Goal: Find specific page/section: Find specific page/section

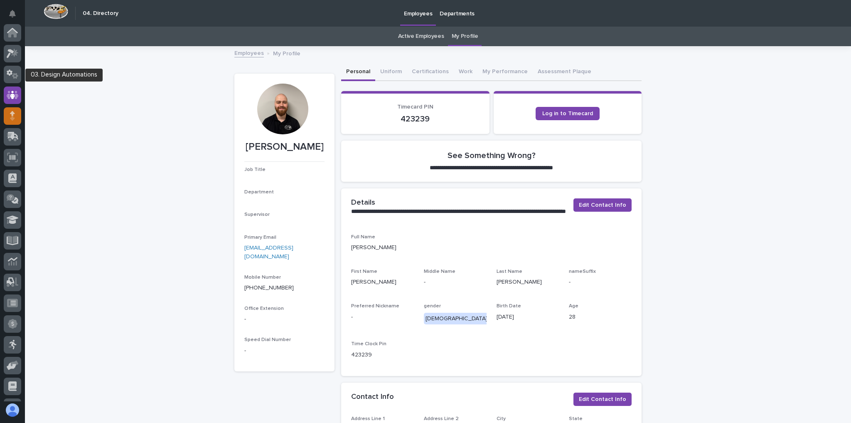
click at [7, 107] on div at bounding box center [12, 115] width 17 height 17
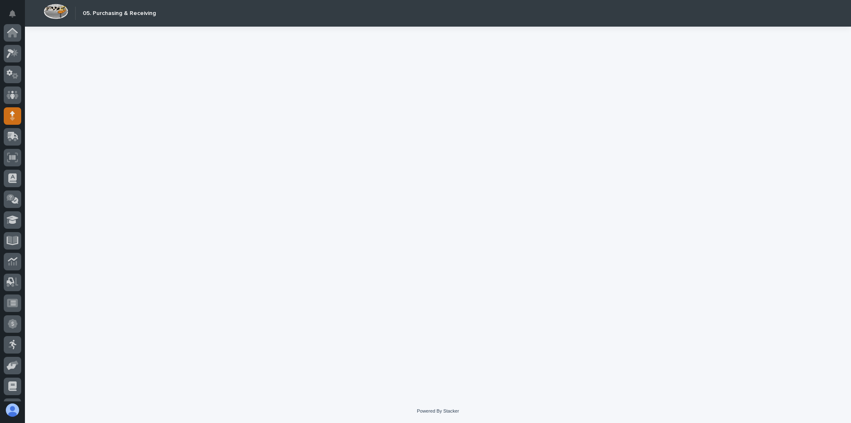
scroll to position [59, 0]
click at [5, 107] on div at bounding box center [12, 117] width 17 height 21
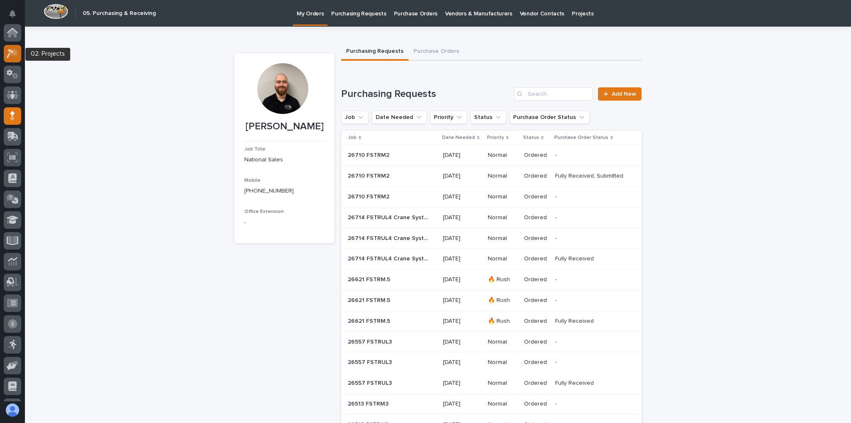
click at [7, 50] on icon at bounding box center [13, 54] width 12 height 10
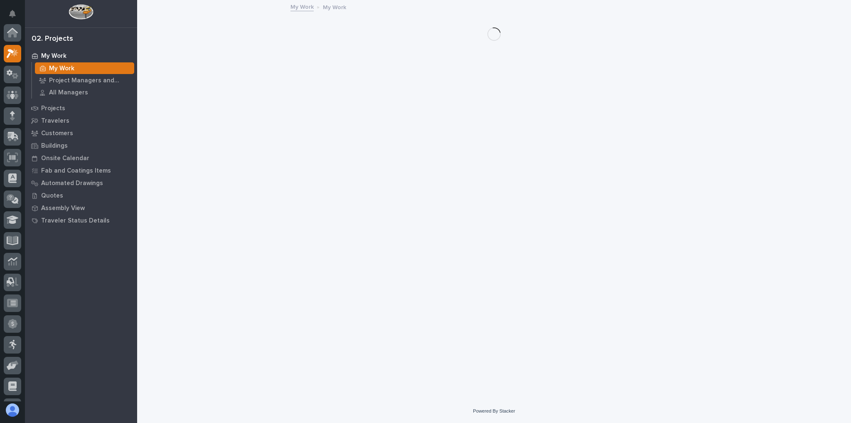
scroll to position [21, 0]
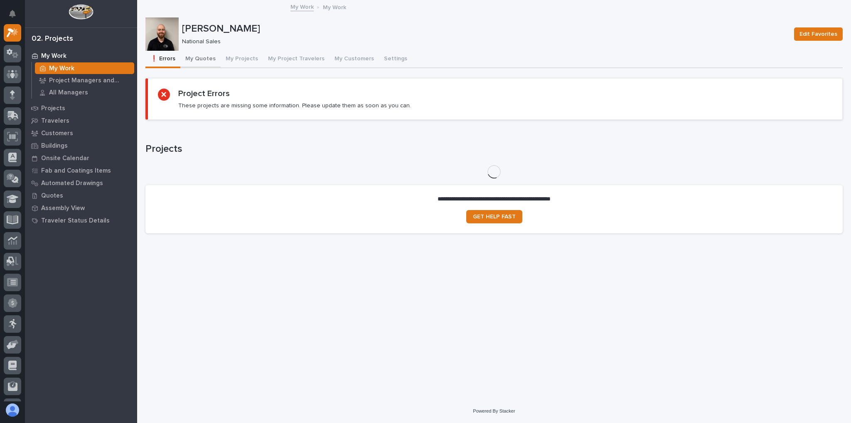
click at [205, 55] on button "My Quotes" at bounding box center [200, 59] width 40 height 17
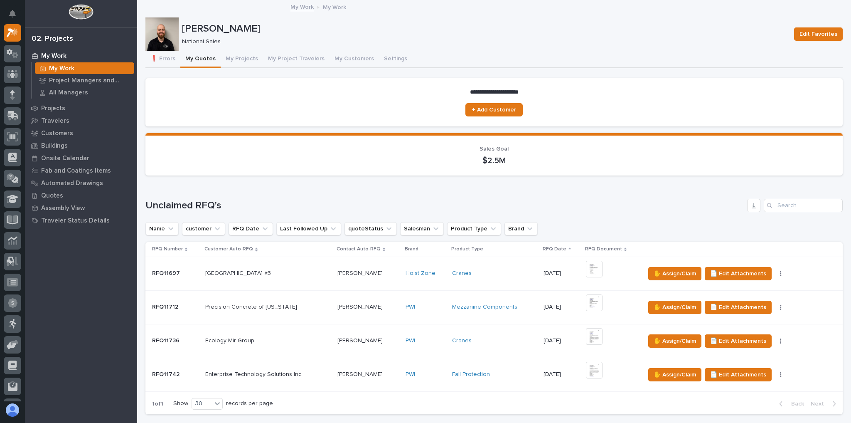
drag, startPoint x: 261, startPoint y: 291, endPoint x: 276, endPoint y: 33, distance: 258.1
click at [291, 32] on p "[PERSON_NAME]" at bounding box center [485, 29] width 606 height 12
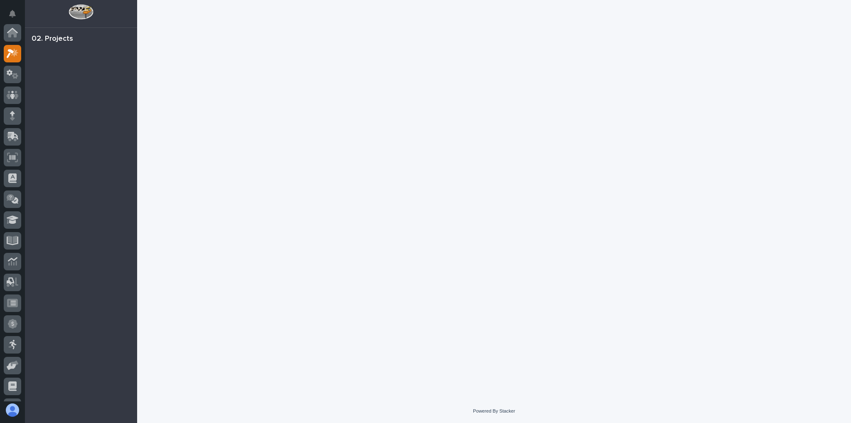
scroll to position [21, 0]
